Goal: Task Accomplishment & Management: Use online tool/utility

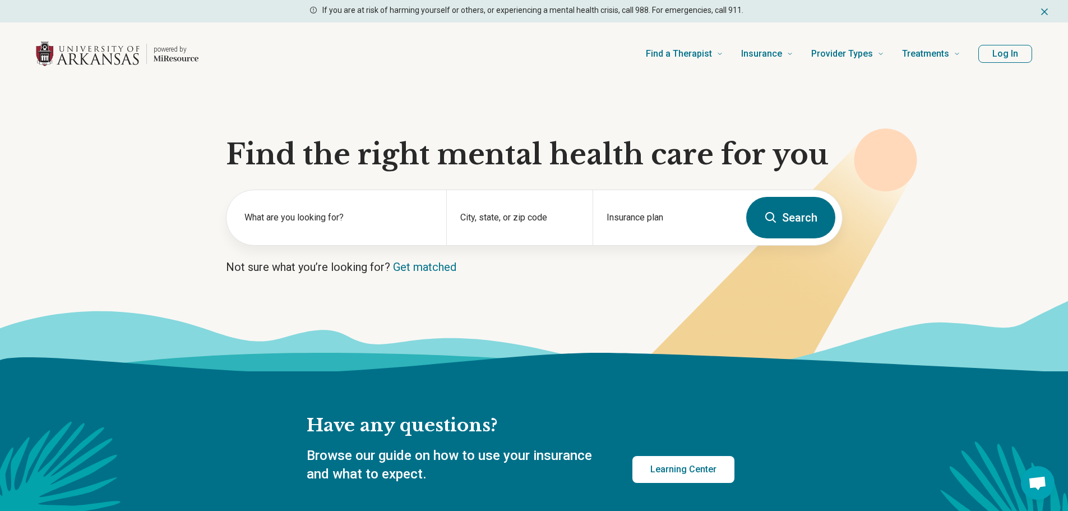
click at [1003, 56] on button "Log In" at bounding box center [1005, 54] width 54 height 18
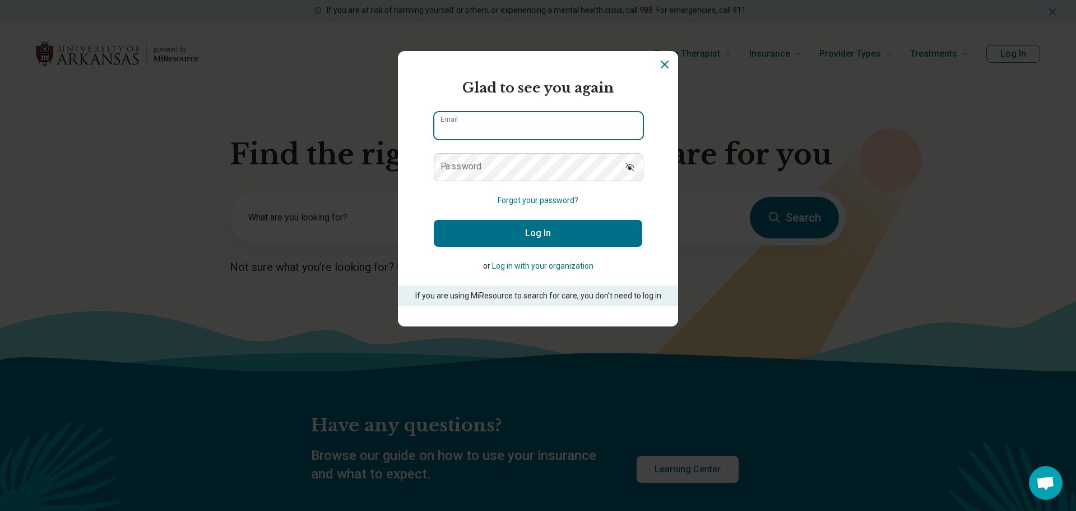
click at [557, 132] on input "Email" at bounding box center [538, 125] width 209 height 27
type input "**********"
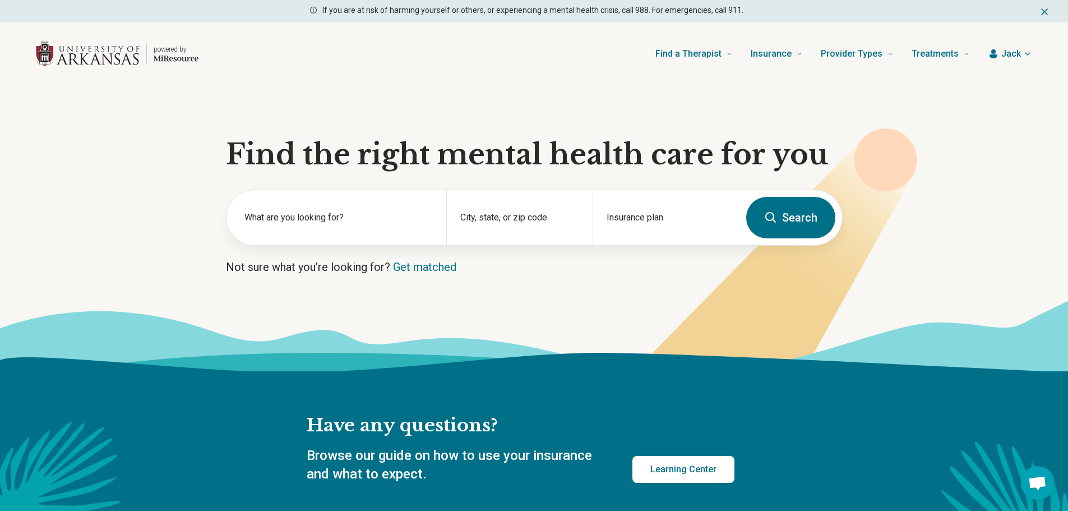
click at [1000, 57] on button "Jack" at bounding box center [1010, 53] width 44 height 13
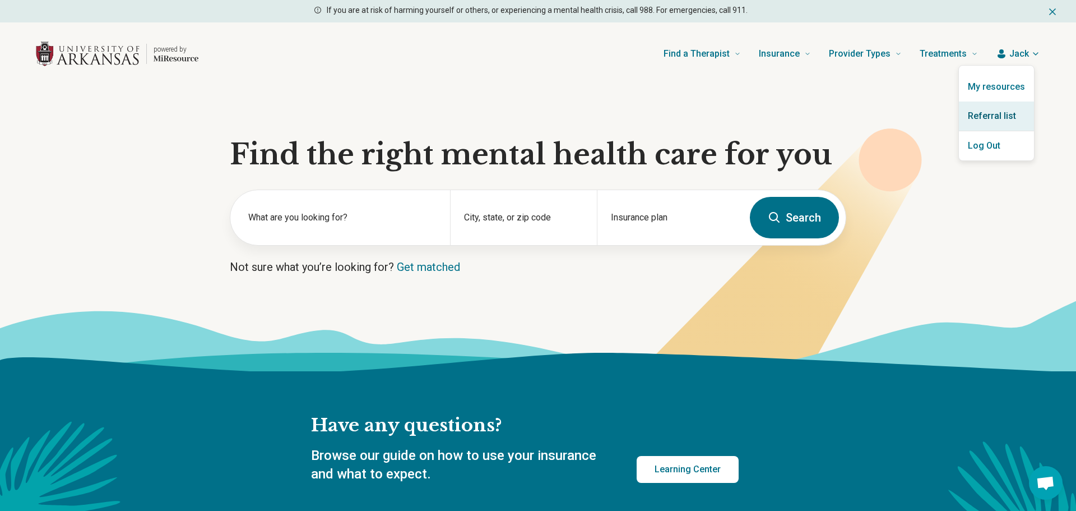
click at [999, 112] on link "Referral list" at bounding box center [996, 115] width 75 height 29
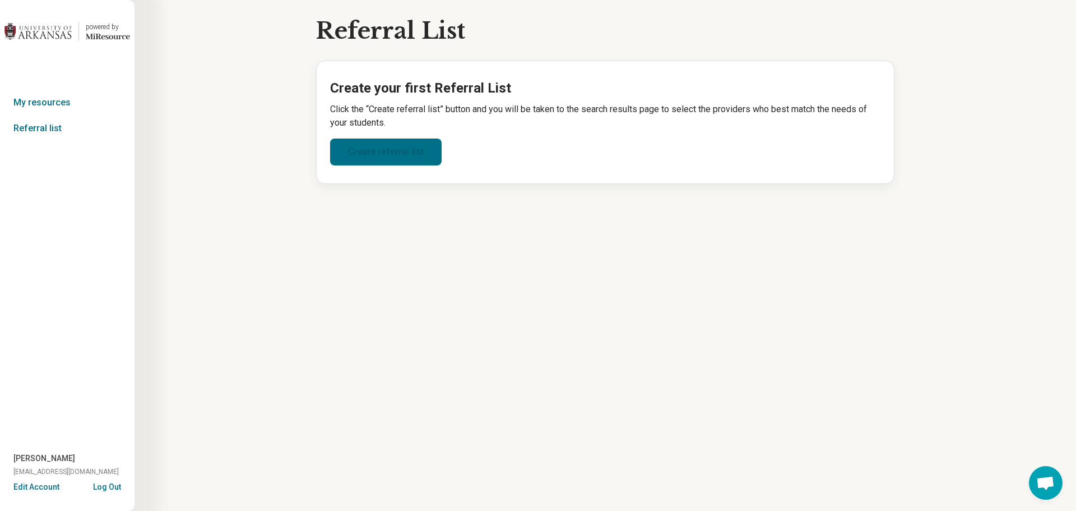
click at [370, 145] on link "Create referral list" at bounding box center [386, 151] width 112 height 27
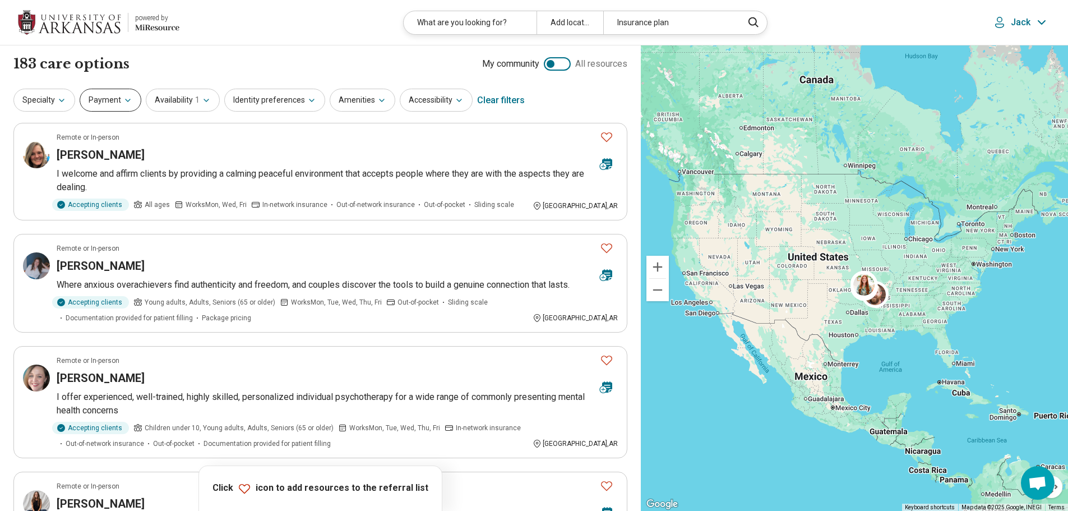
click at [112, 101] on button "Payment" at bounding box center [111, 100] width 62 height 23
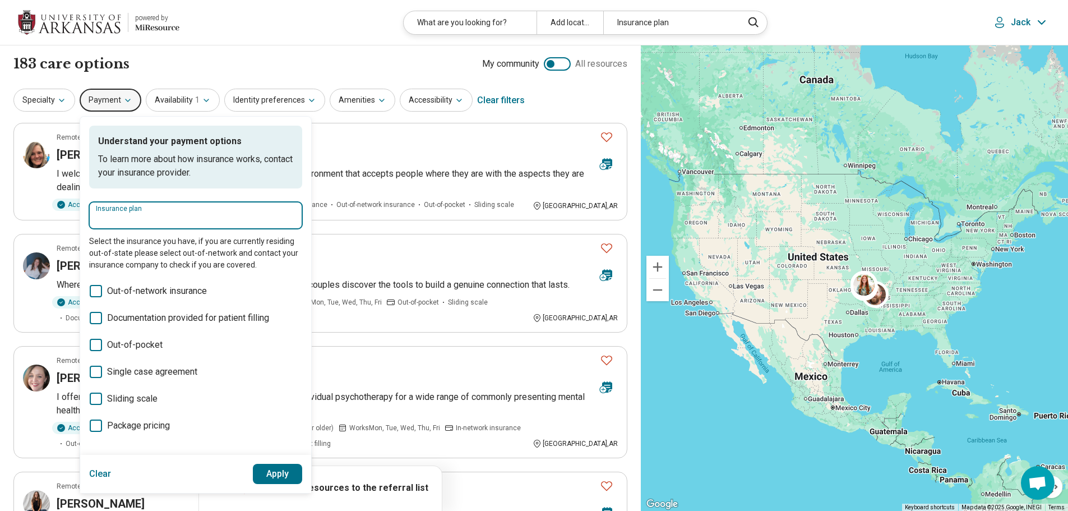
click at [166, 220] on input "Insurance plan" at bounding box center [196, 218] width 200 height 13
type input "******"
click at [193, 245] on div "Anthem" at bounding box center [155, 249] width 132 height 22
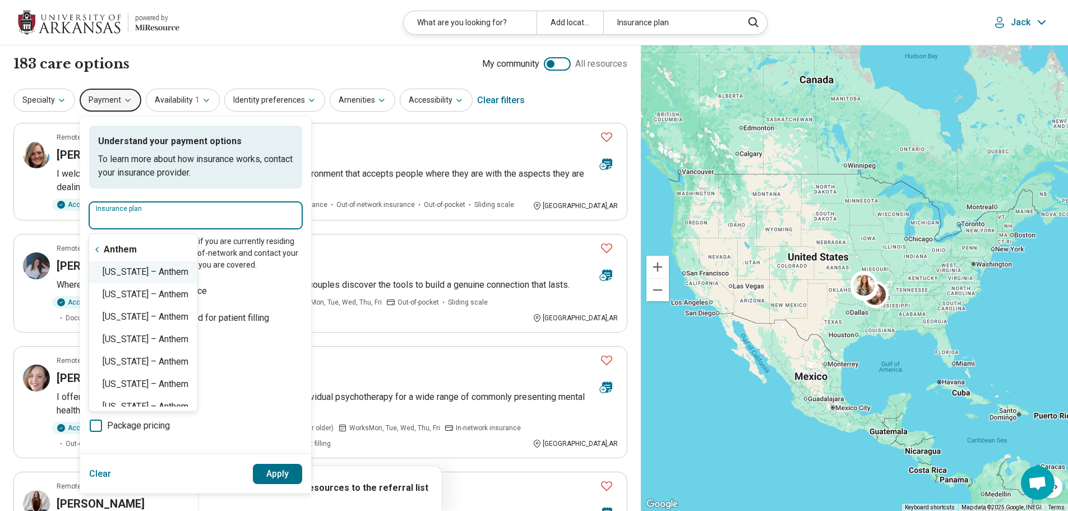
click at [169, 275] on div "[US_STATE] – Anthem" at bounding box center [143, 272] width 108 height 22
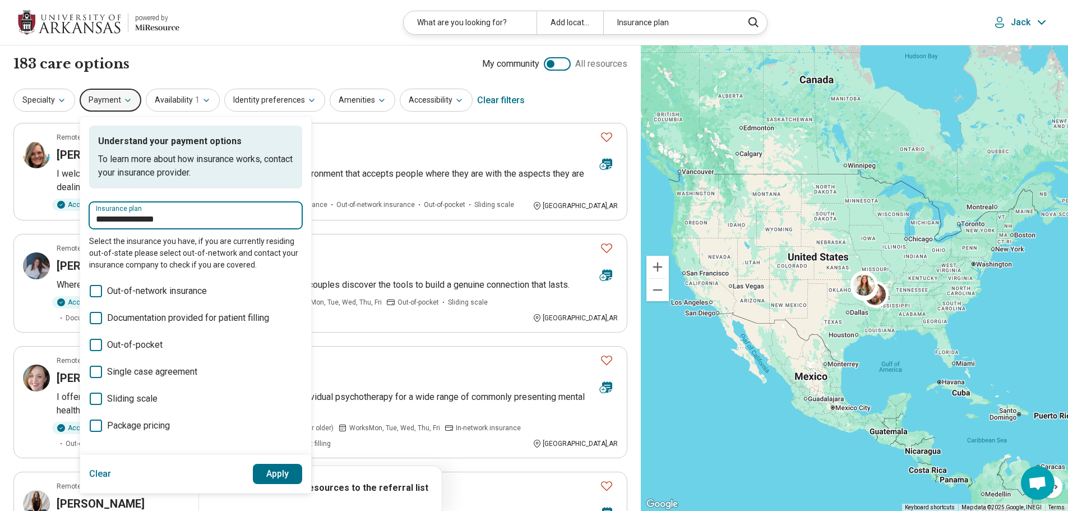
type input "**********"
click at [283, 468] on button "Apply" at bounding box center [278, 474] width 50 height 20
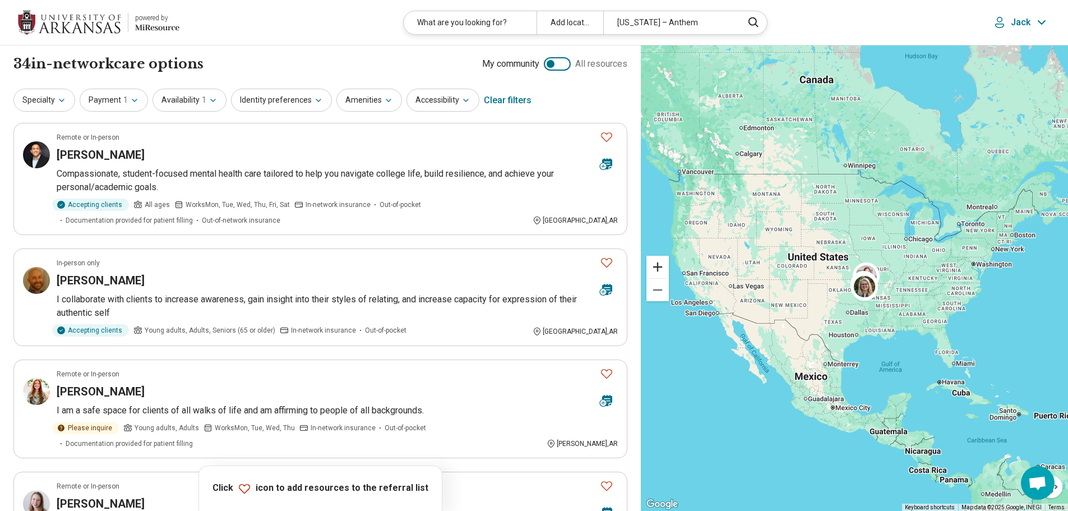
click at [662, 267] on button "Zoom in" at bounding box center [657, 267] width 22 height 22
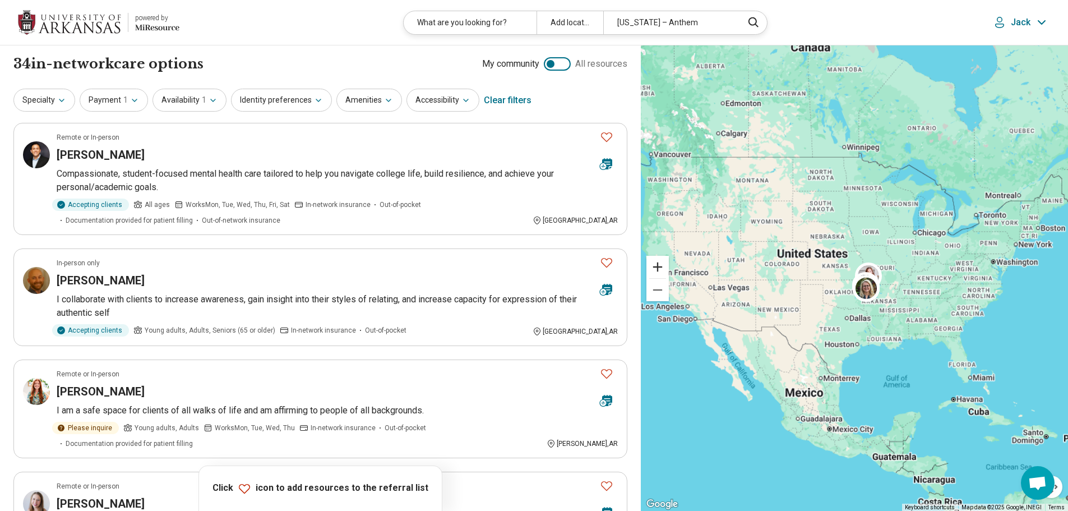
click at [662, 267] on button "Zoom in" at bounding box center [657, 267] width 22 height 22
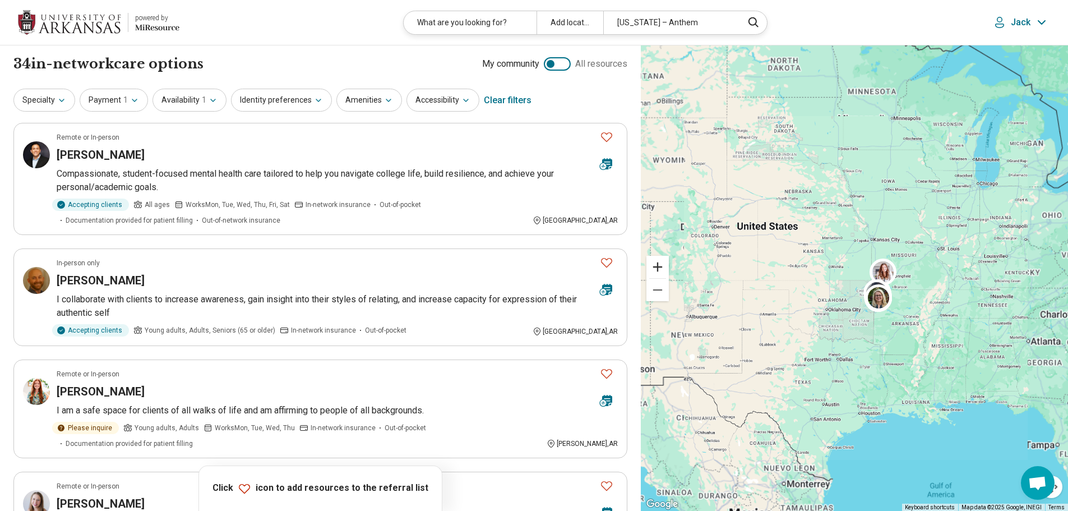
click at [662, 267] on button "Zoom in" at bounding box center [657, 267] width 22 height 22
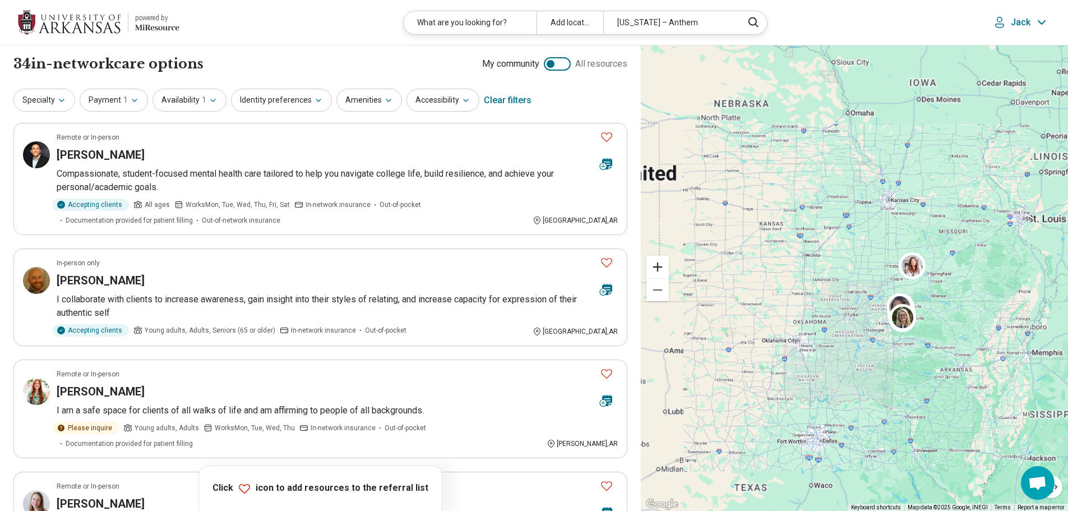
click at [662, 267] on button "Zoom in" at bounding box center [657, 267] width 22 height 22
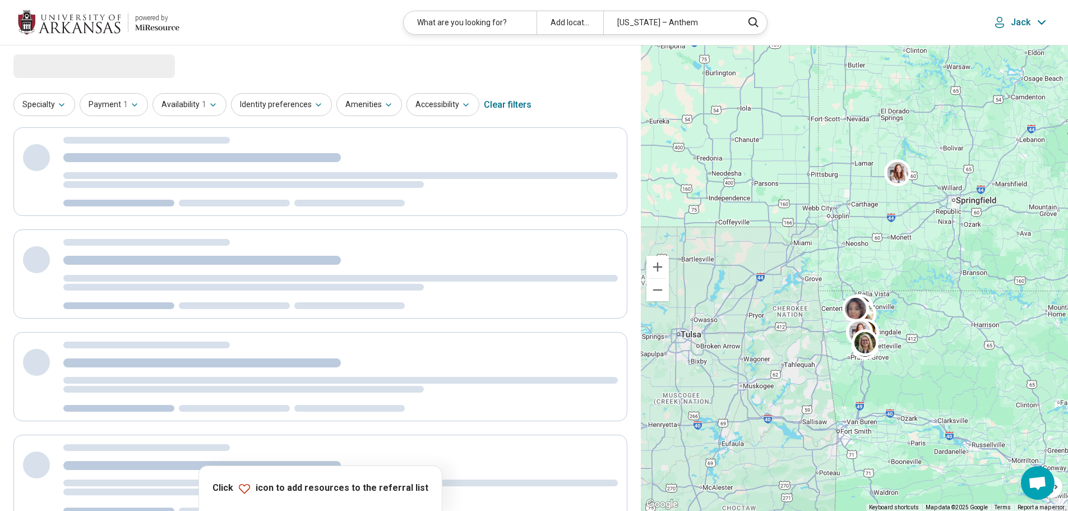
drag, startPoint x: 952, startPoint y: 409, endPoint x: 796, endPoint y: 339, distance: 170.9
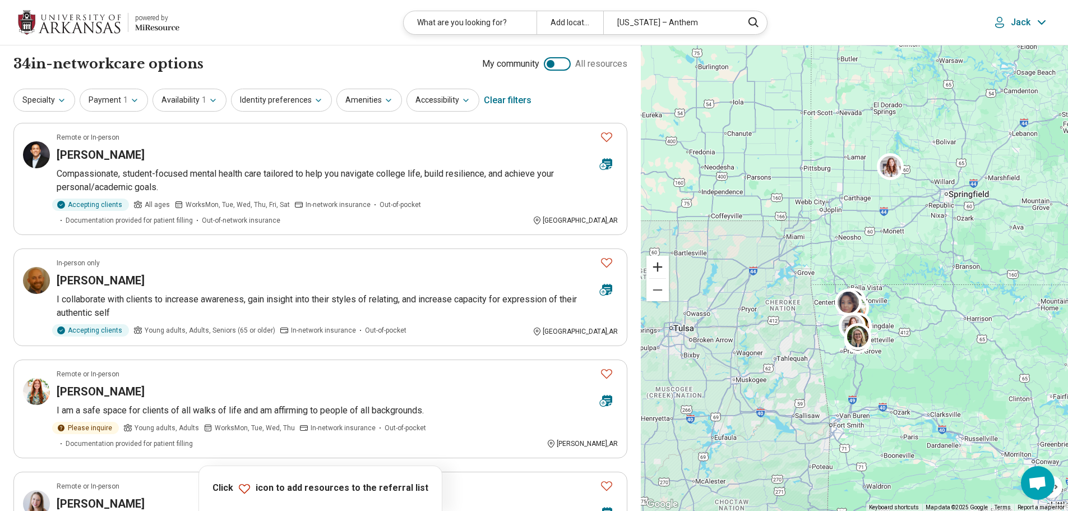
click at [653, 267] on button "Zoom in" at bounding box center [657, 267] width 22 height 22
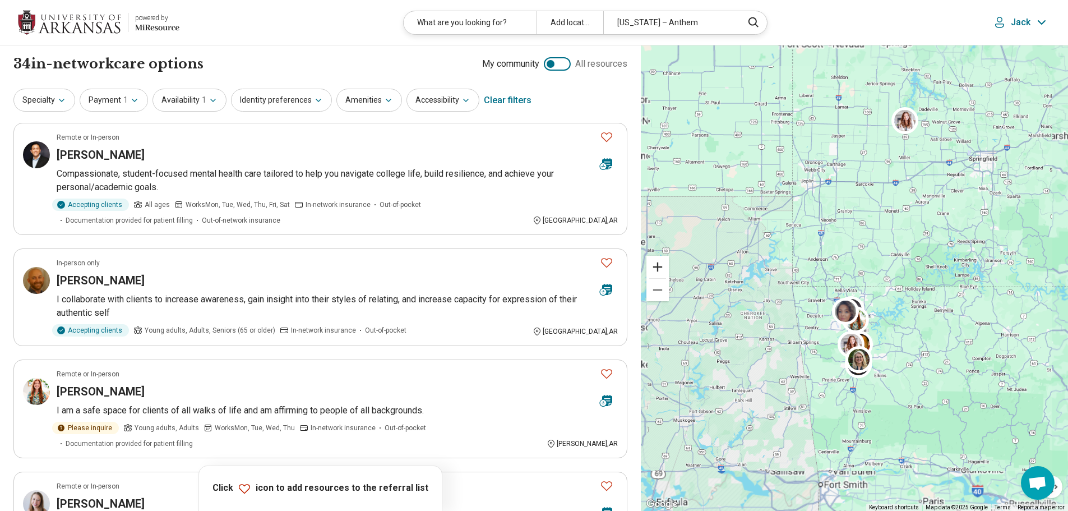
click at [653, 267] on button "Zoom in" at bounding box center [657, 267] width 22 height 22
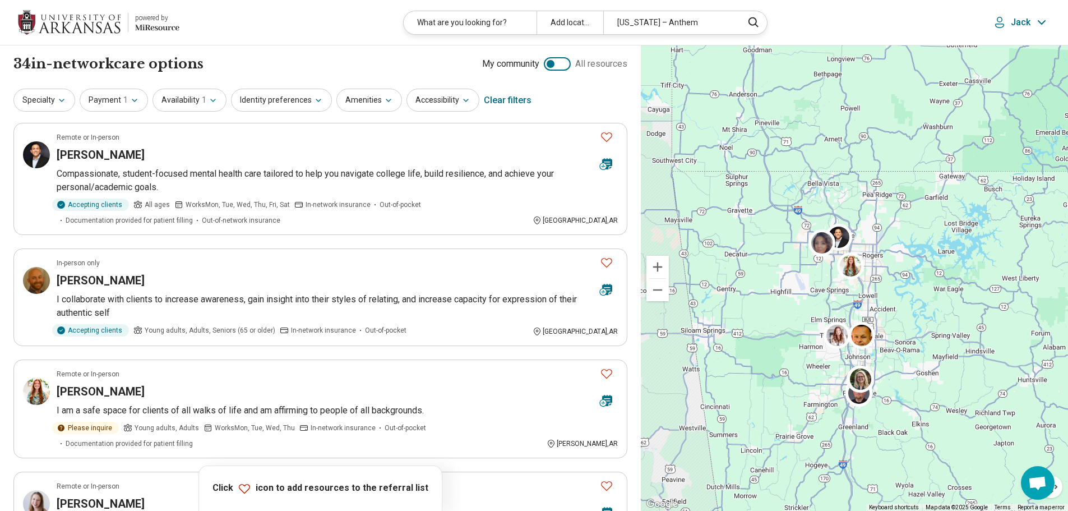
drag, startPoint x: 740, startPoint y: 365, endPoint x: 733, endPoint y: 234, distance: 130.8
click at [733, 234] on div at bounding box center [854, 278] width 427 height 466
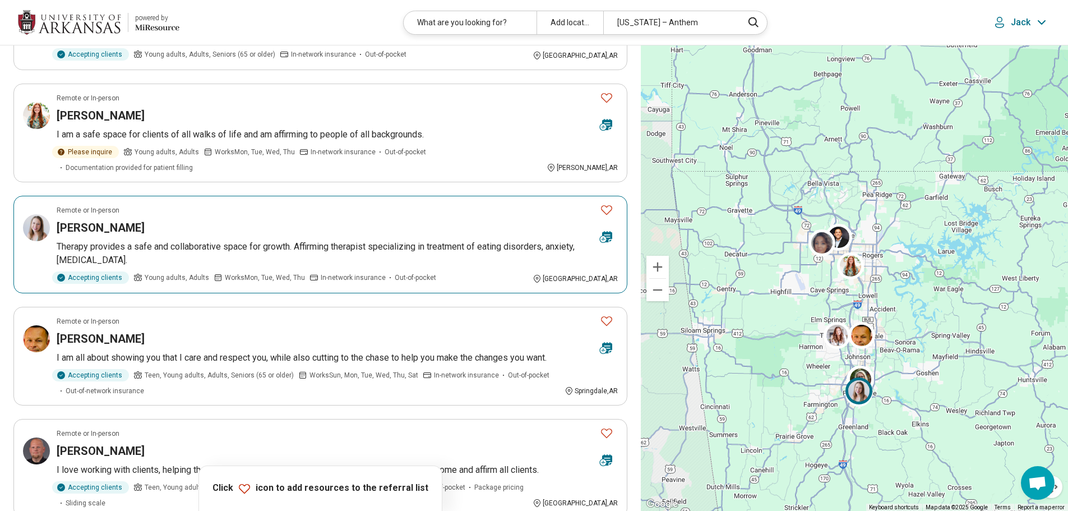
scroll to position [280, 0]
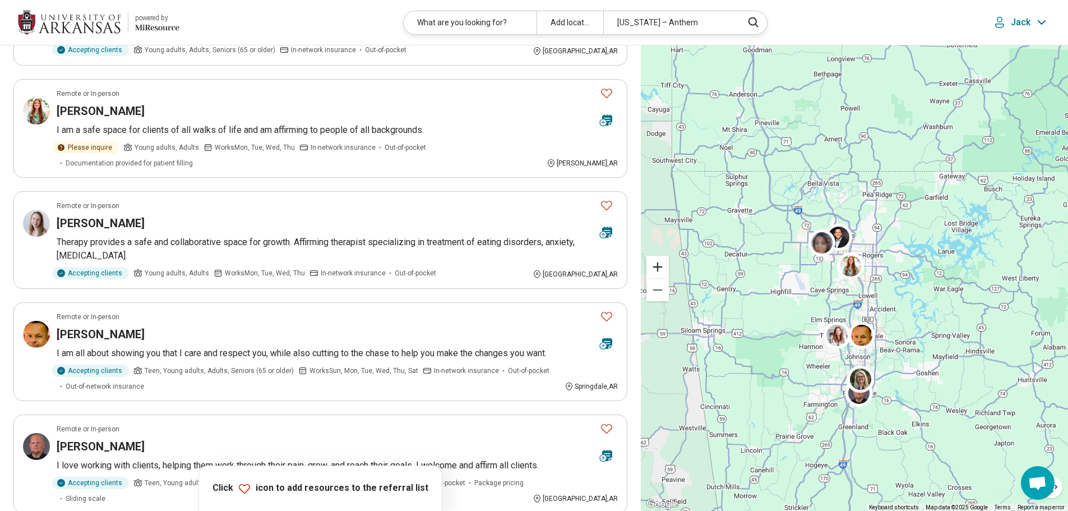
click at [657, 273] on button "Zoom in" at bounding box center [657, 267] width 22 height 22
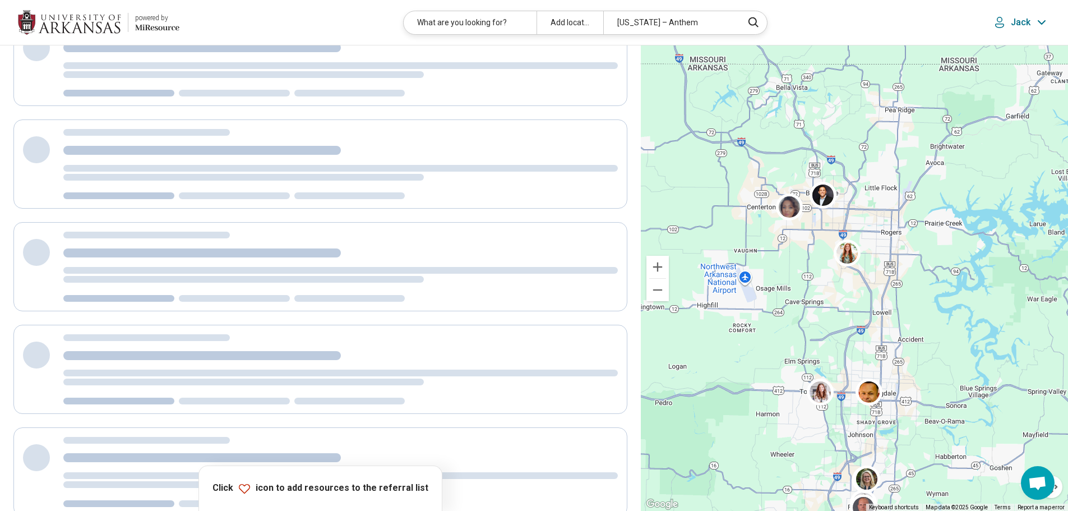
scroll to position [18, 0]
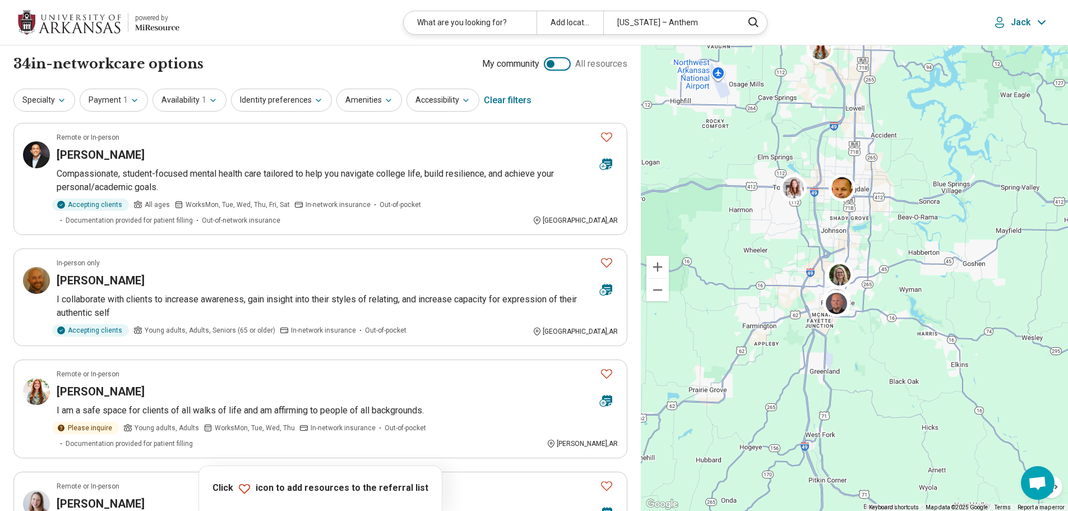
drag, startPoint x: 766, startPoint y: 392, endPoint x: 737, endPoint y: 183, distance: 211.6
click at [737, 183] on div at bounding box center [854, 278] width 427 height 466
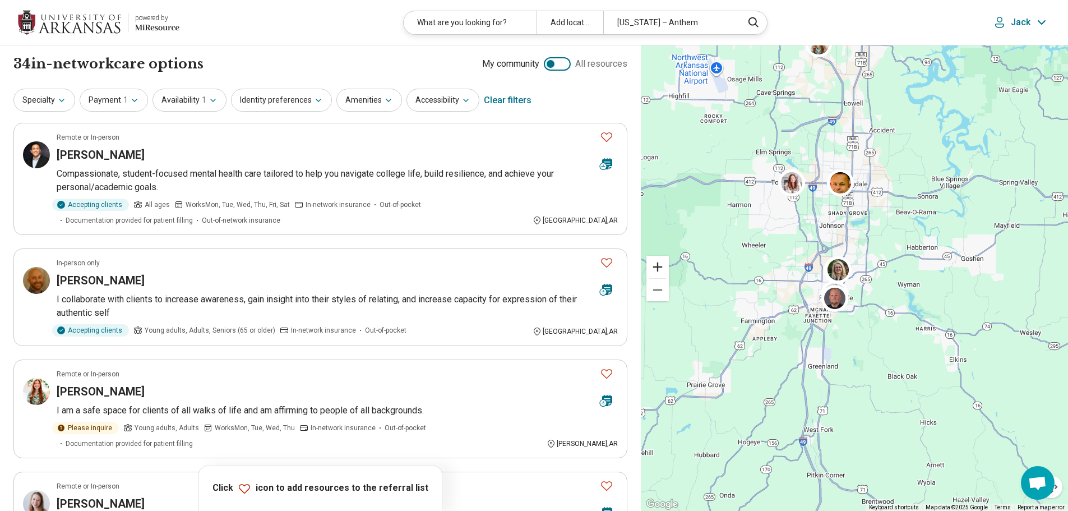
click at [656, 264] on button "Zoom in" at bounding box center [657, 267] width 22 height 22
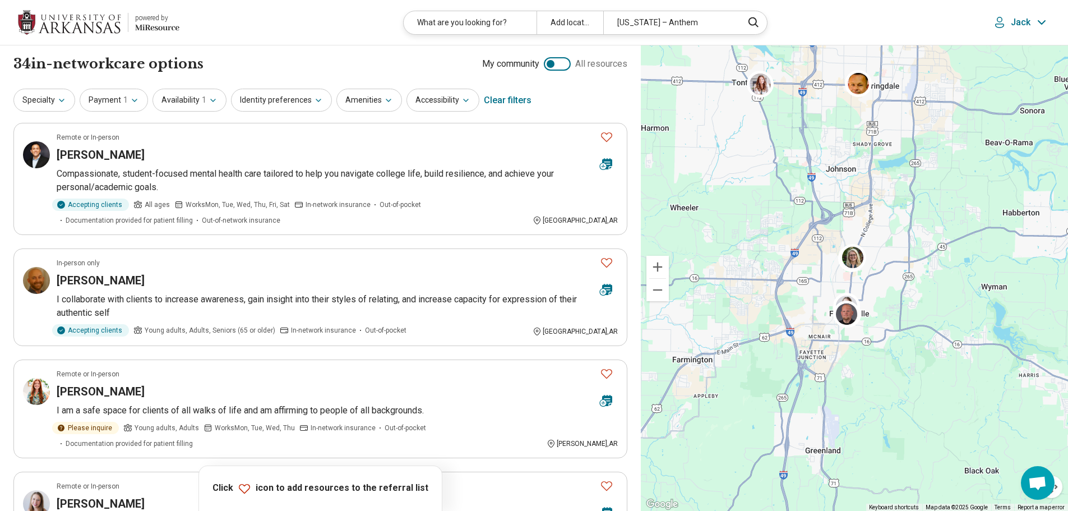
drag, startPoint x: 697, startPoint y: 275, endPoint x: 730, endPoint y: 271, distance: 33.3
click at [730, 271] on div at bounding box center [854, 278] width 427 height 466
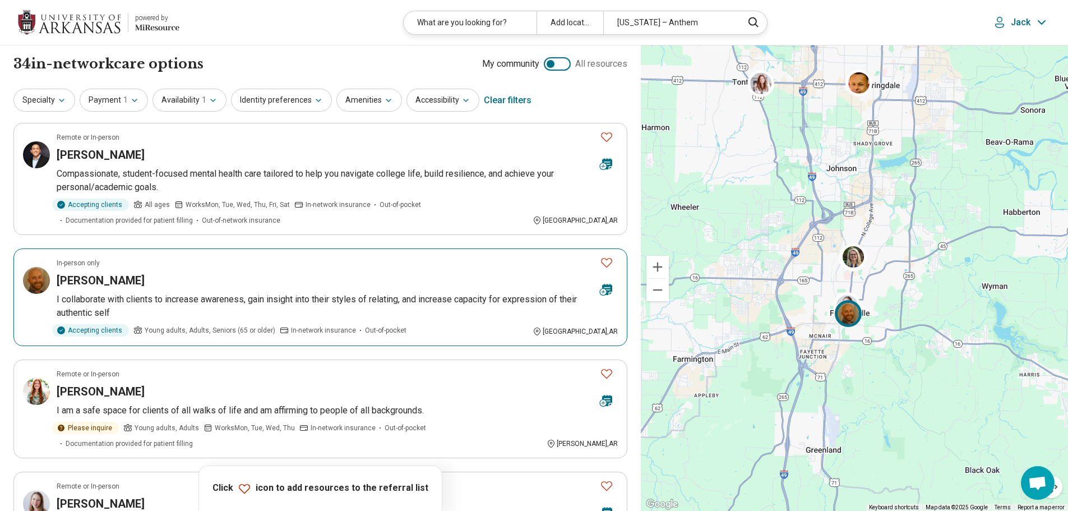
click at [547, 271] on article "In-person only [PERSON_NAME] I collaborate with clients to increase awareness, …" at bounding box center [320, 297] width 614 height 98
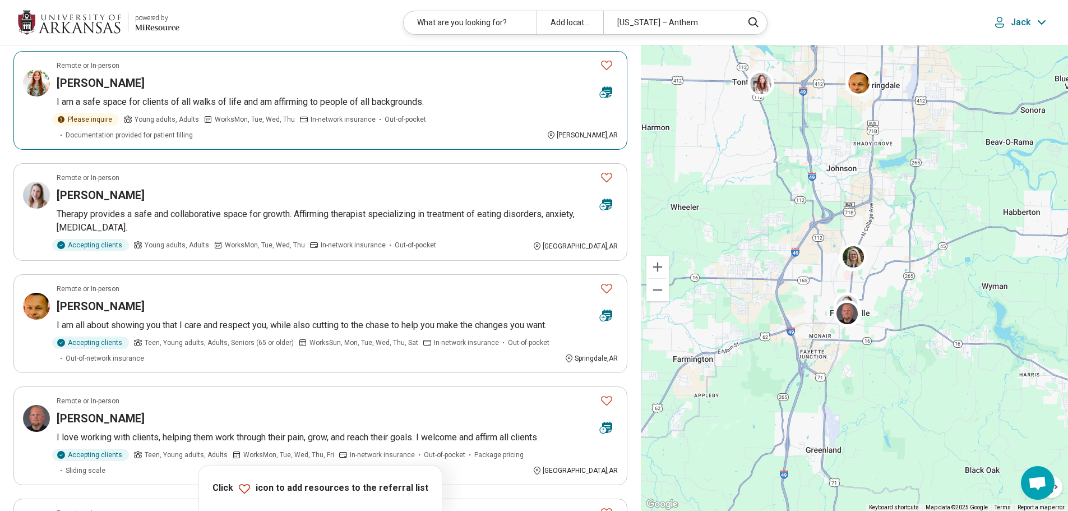
scroll to position [336, 0]
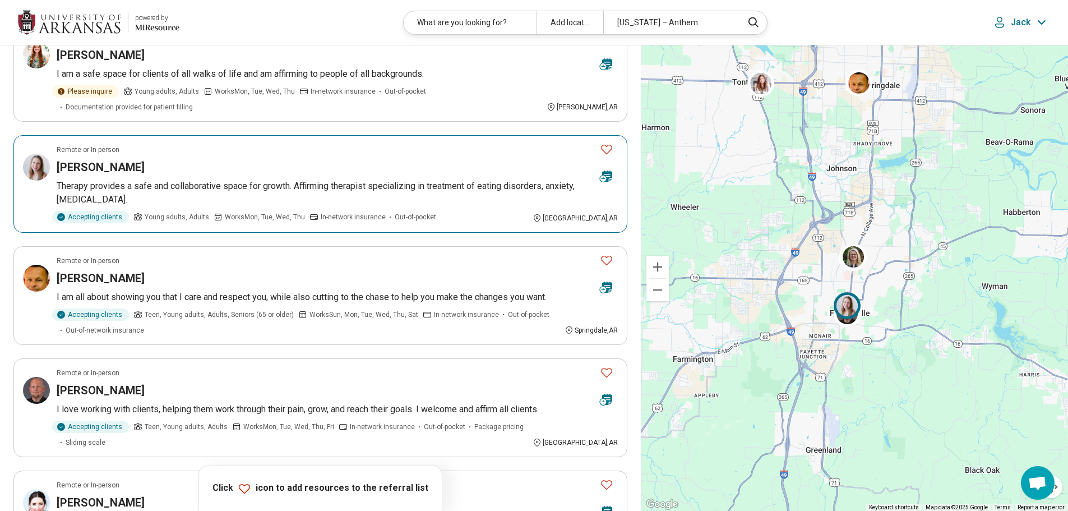
click at [299, 179] on p "Therapy provides a safe and collaborative space for growth. Affirming therapist…" at bounding box center [337, 192] width 561 height 27
click at [603, 142] on icon "Favorite" at bounding box center [606, 148] width 13 height 13
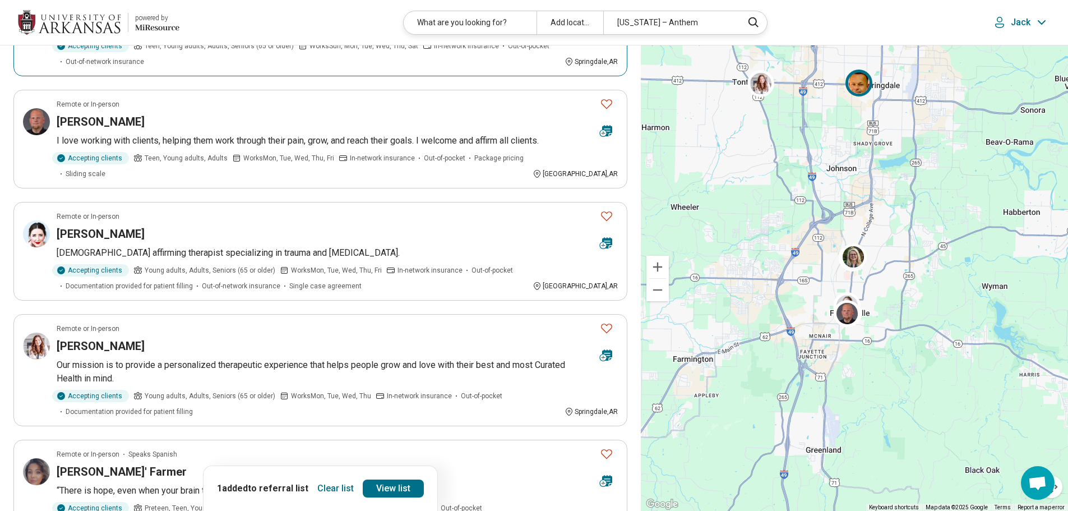
scroll to position [617, 0]
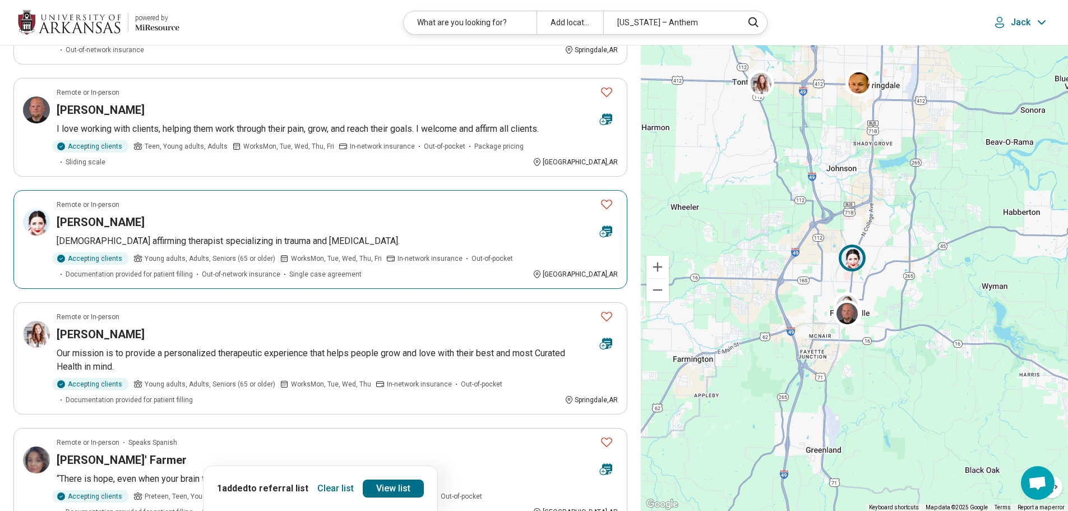
click at [608, 197] on icon "Favorite" at bounding box center [606, 203] width 13 height 13
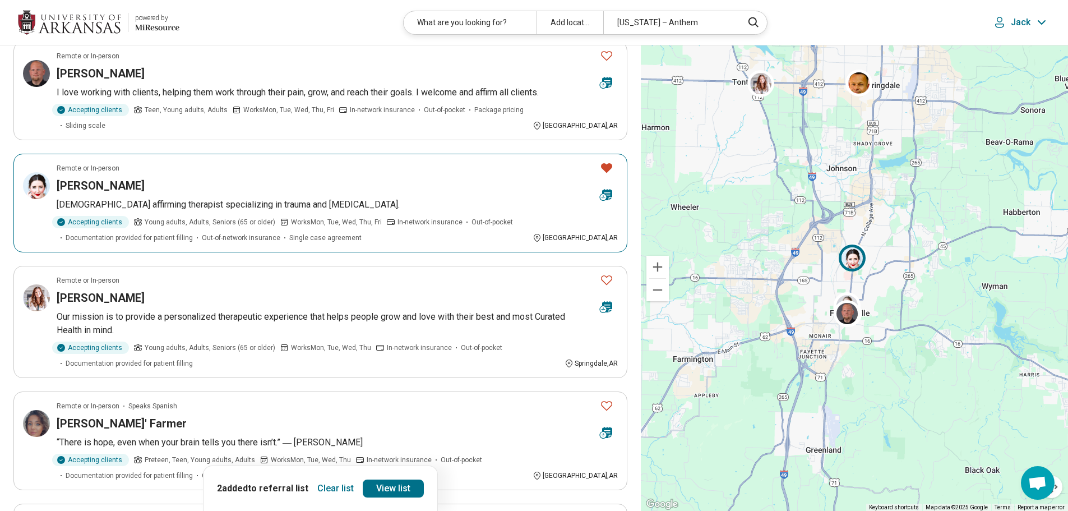
scroll to position [673, 0]
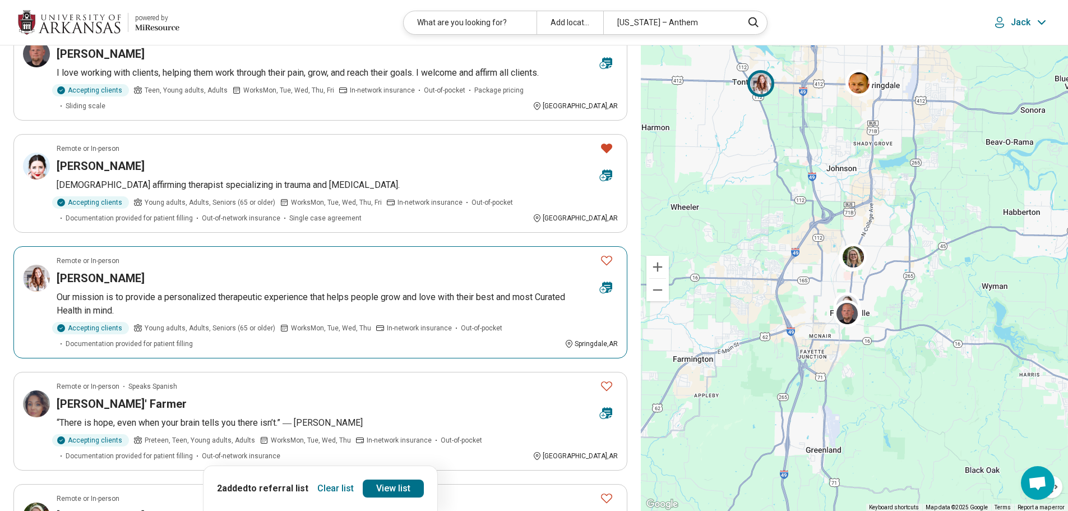
click at [333, 260] on article "Remote or In-person [PERSON_NAME] Our mission is to provide a personalized ther…" at bounding box center [320, 302] width 614 height 112
click at [609, 253] on icon "Favorite" at bounding box center [606, 259] width 13 height 13
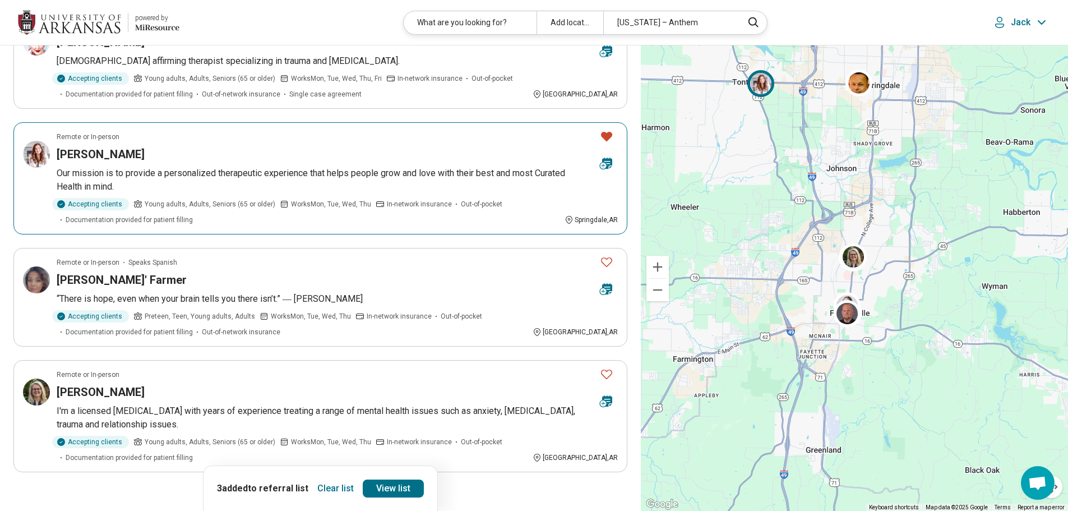
scroll to position [897, 0]
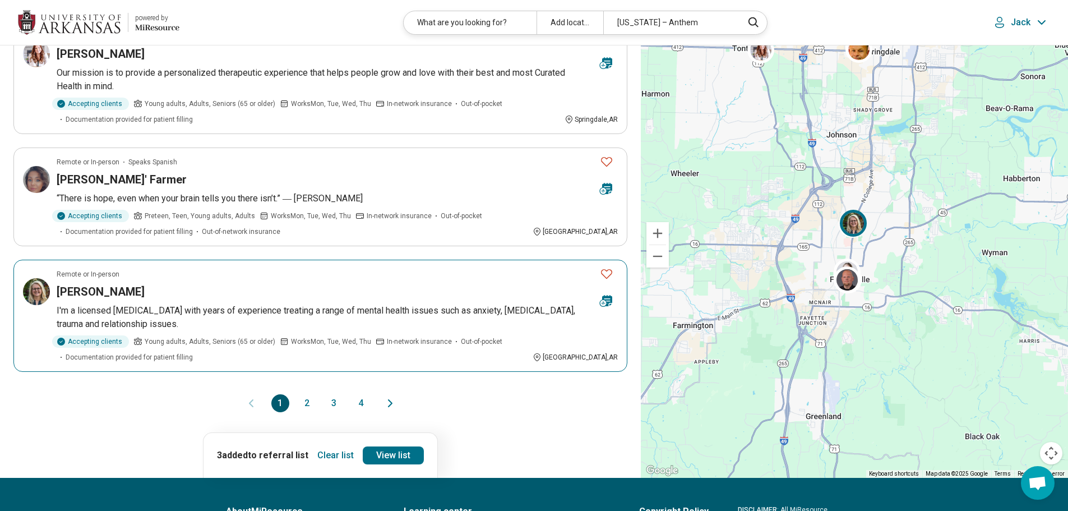
click at [605, 267] on icon "Favorite" at bounding box center [606, 273] width 13 height 13
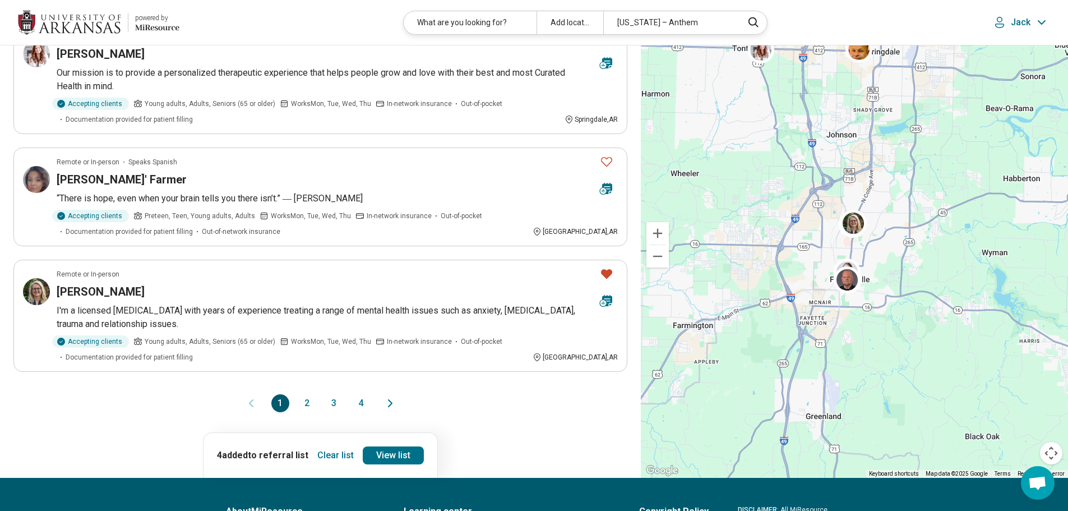
click at [387, 396] on icon "Next page" at bounding box center [389, 402] width 13 height 13
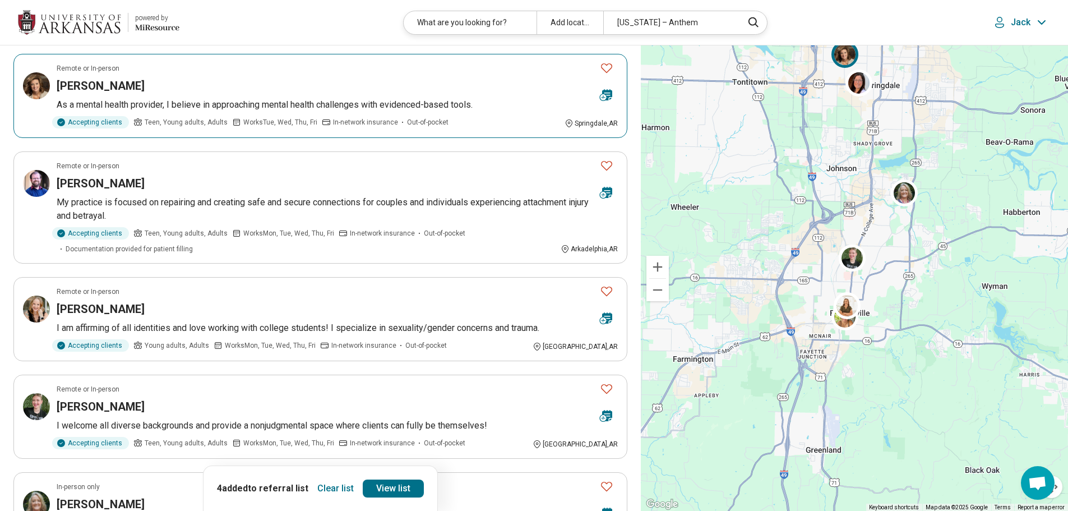
scroll to position [561, 0]
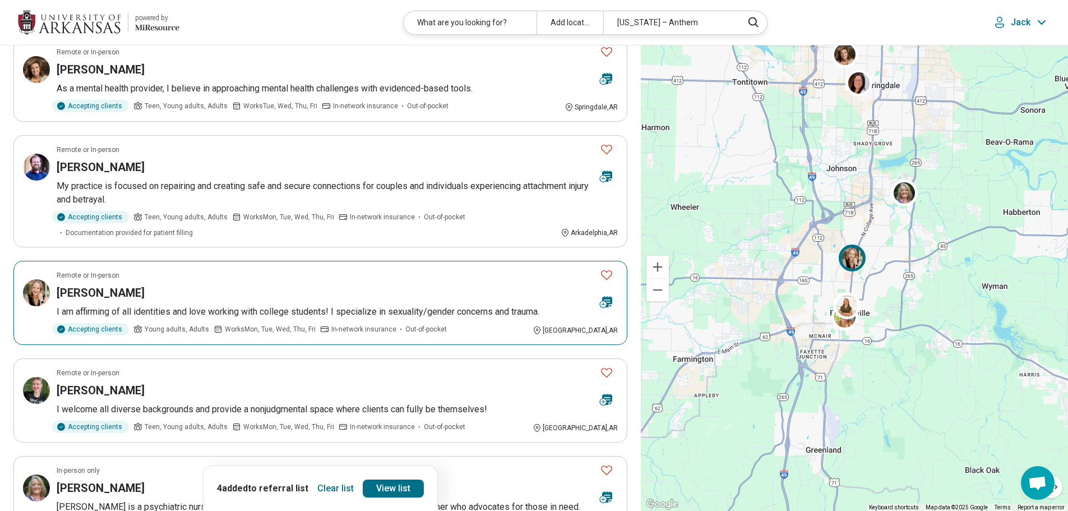
click at [608, 276] on icon "Favorite" at bounding box center [606, 274] width 13 height 13
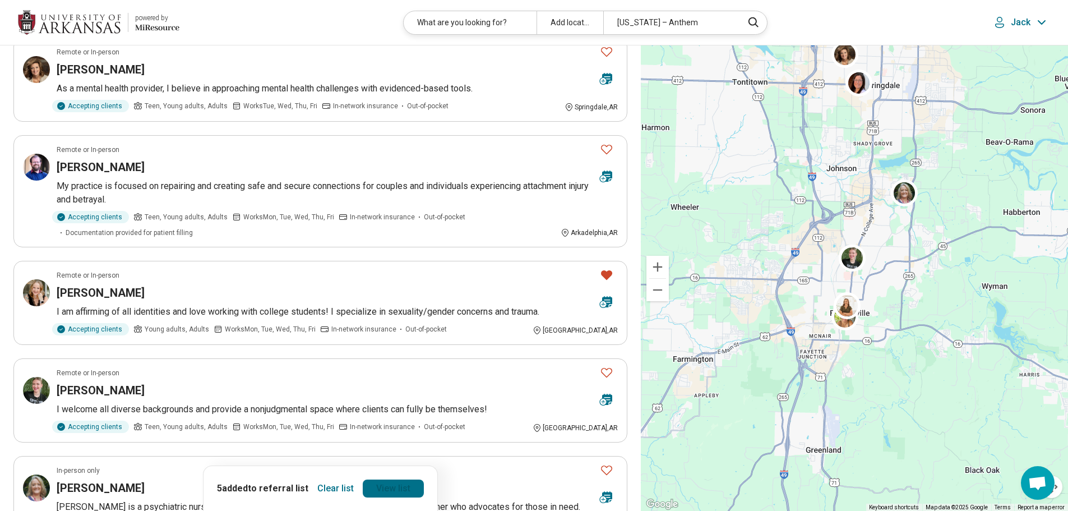
click at [373, 487] on link "View list" at bounding box center [393, 488] width 61 height 18
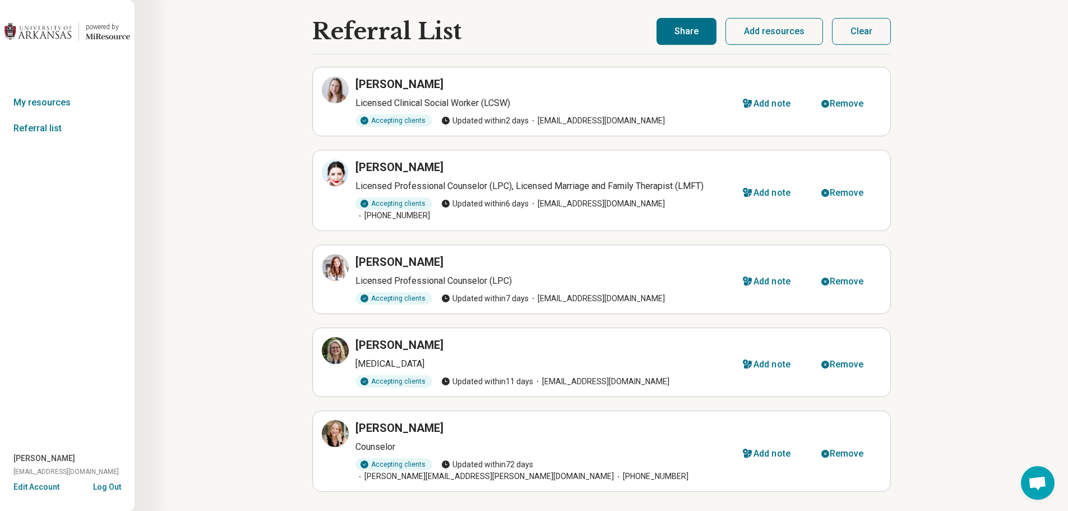
click at [705, 34] on button "Share" at bounding box center [686, 31] width 60 height 27
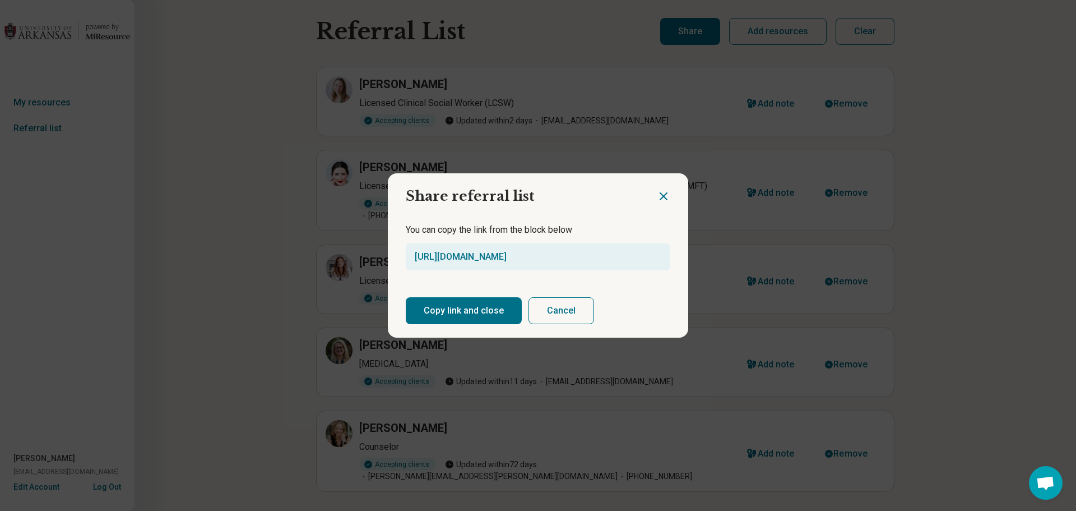
click at [484, 309] on button "Copy link and close" at bounding box center [464, 310] width 116 height 27
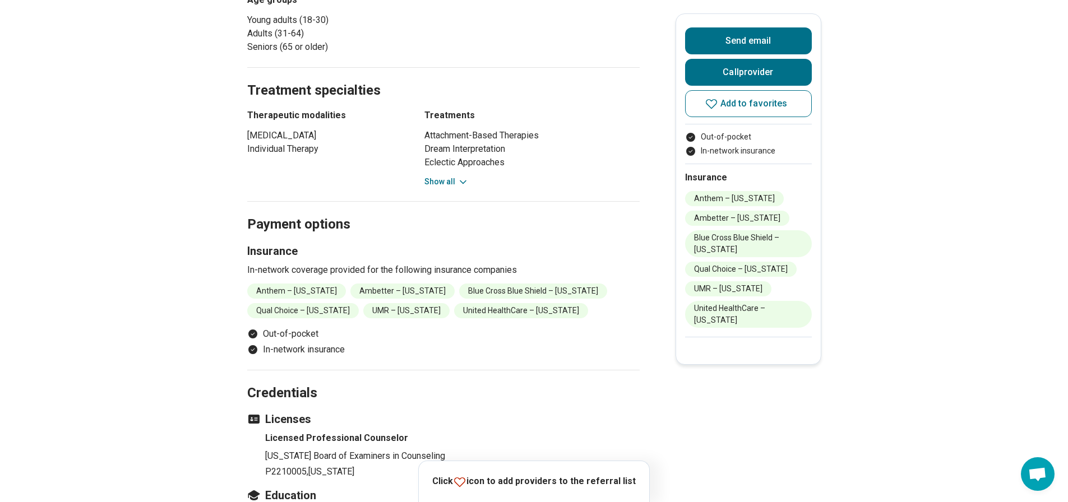
scroll to position [380, 0]
